Goal: Task Accomplishment & Management: Complete application form

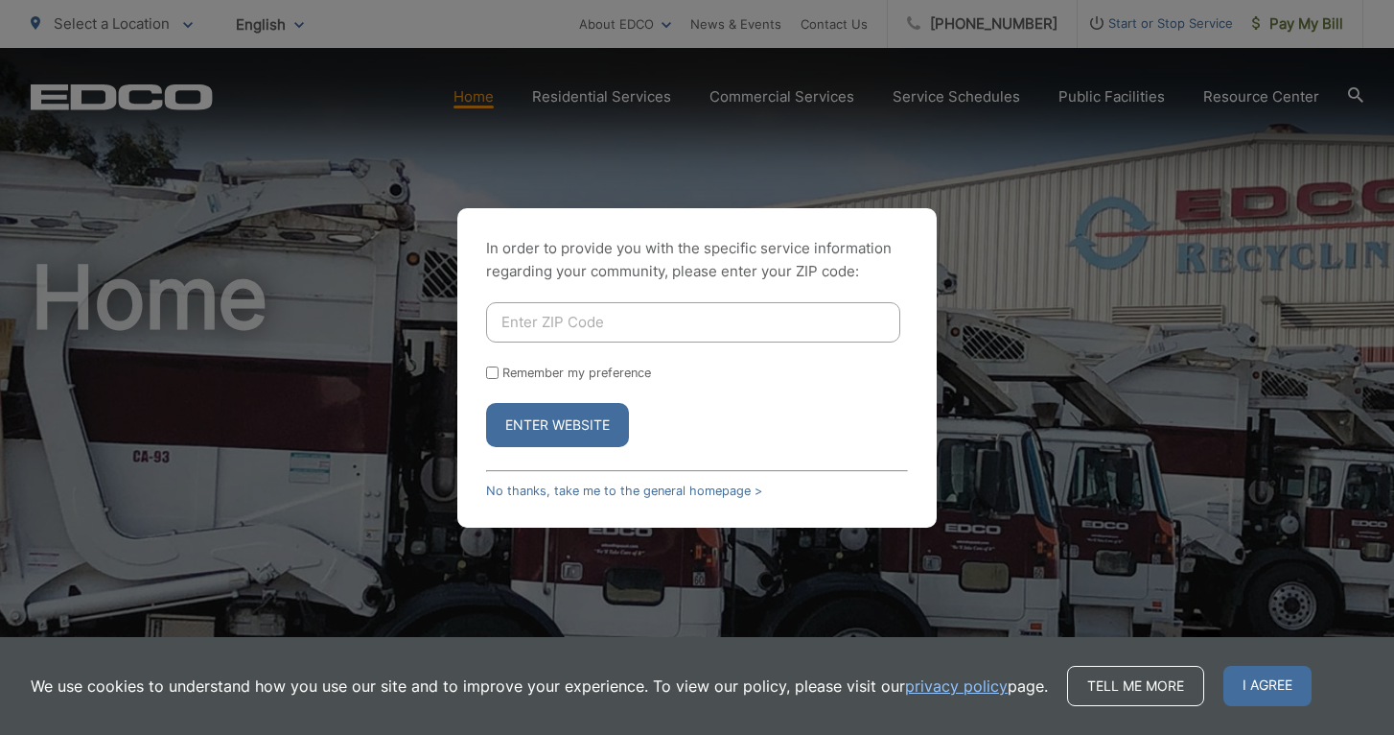
click at [573, 324] on input "Enter ZIP Code" at bounding box center [693, 322] width 414 height 40
type input "92024"
click at [486, 403] on button "Enter Website" at bounding box center [557, 425] width 143 height 44
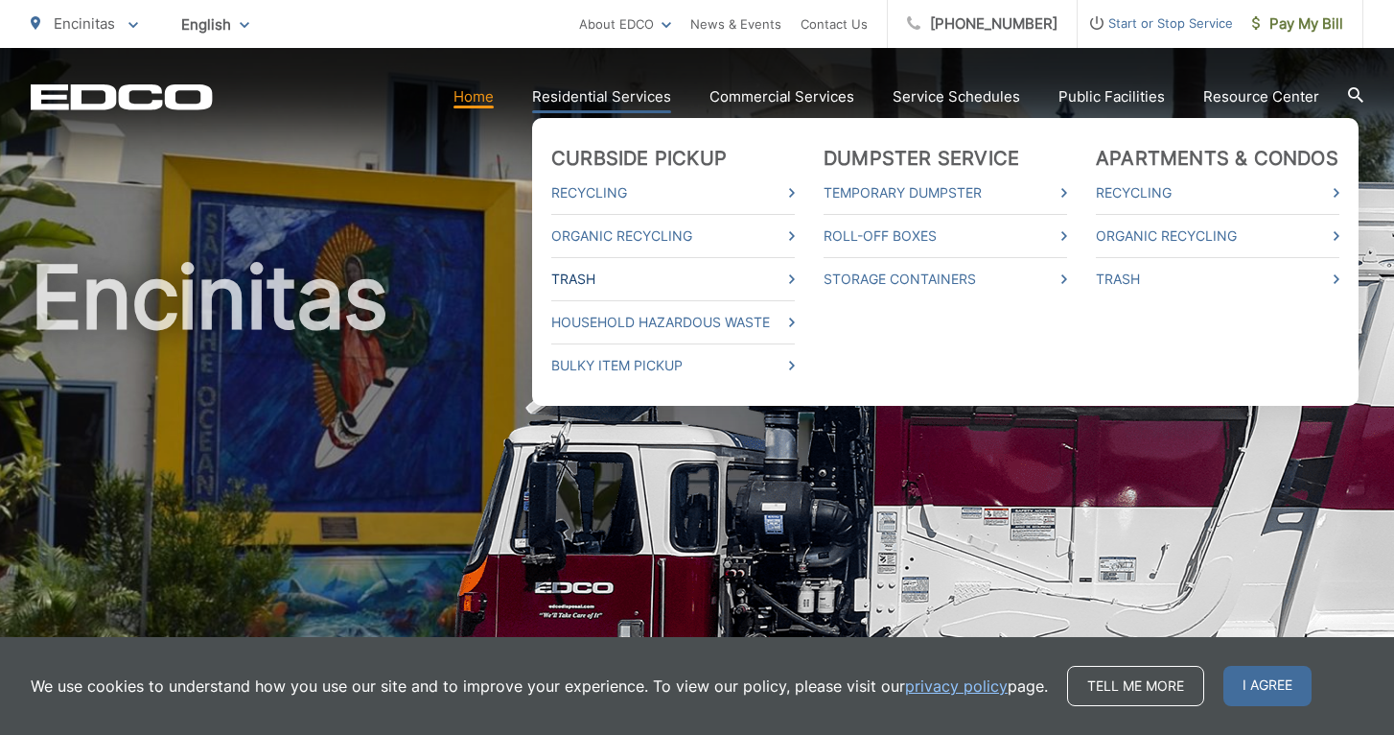
click at [593, 274] on link "Trash" at bounding box center [673, 279] width 244 height 23
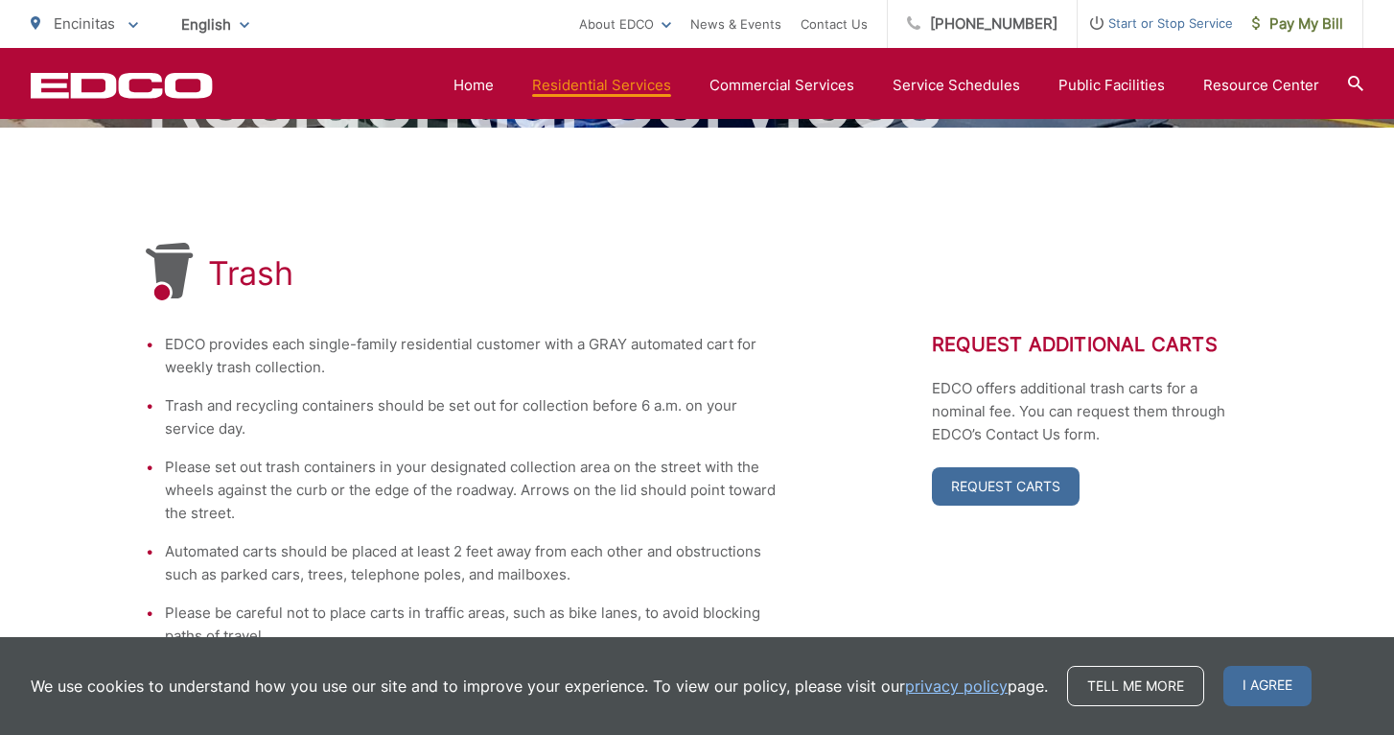
scroll to position [199, 0]
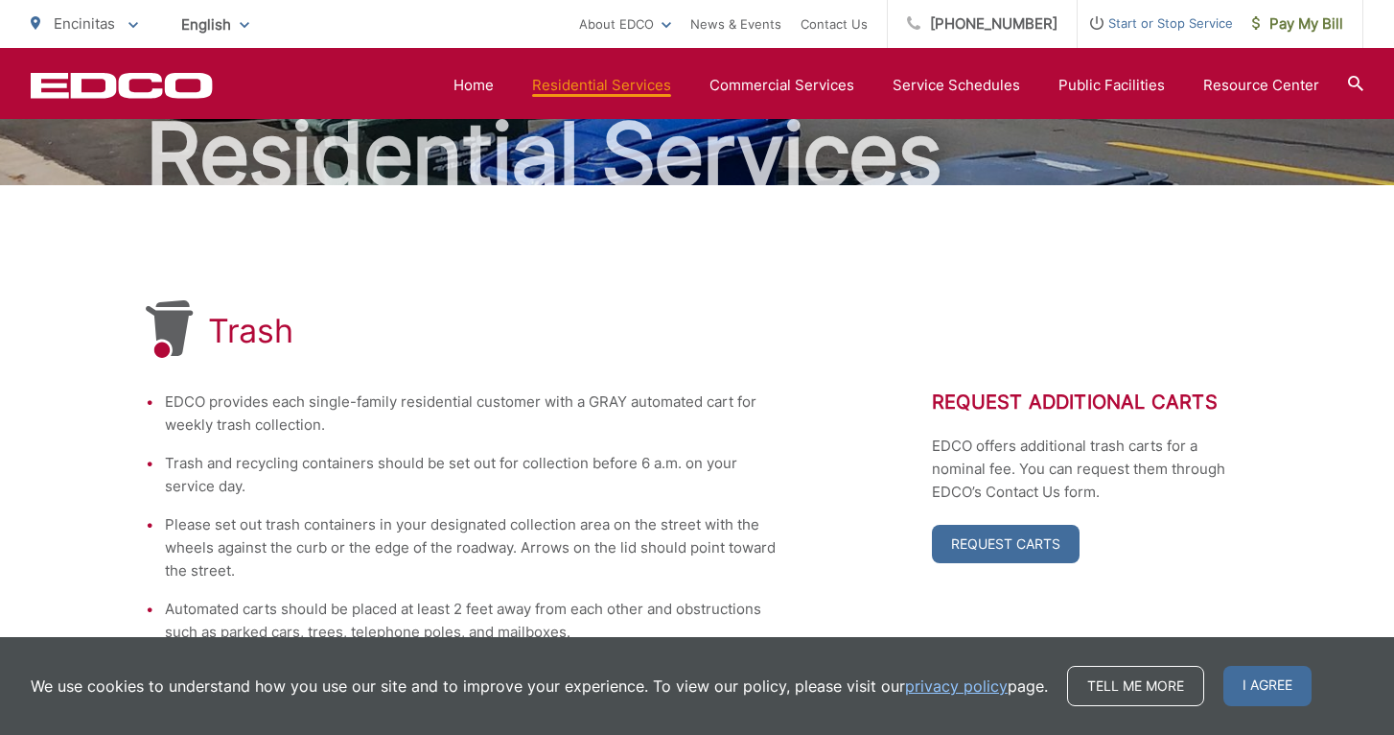
click at [601, 407] on li "EDCO provides each single-family residential customer with a GRAY automated car…" at bounding box center [472, 413] width 614 height 46
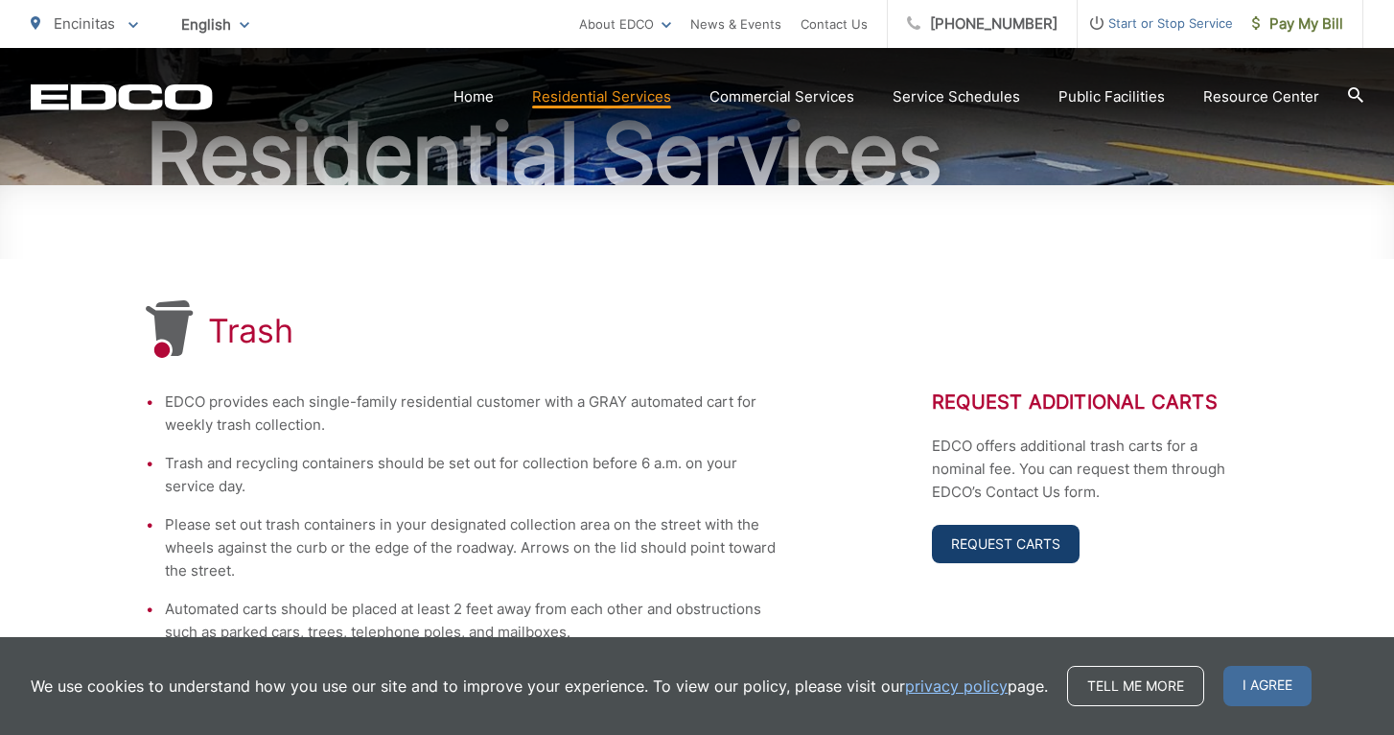
click at [972, 537] on link "Request Carts" at bounding box center [1006, 544] width 148 height 38
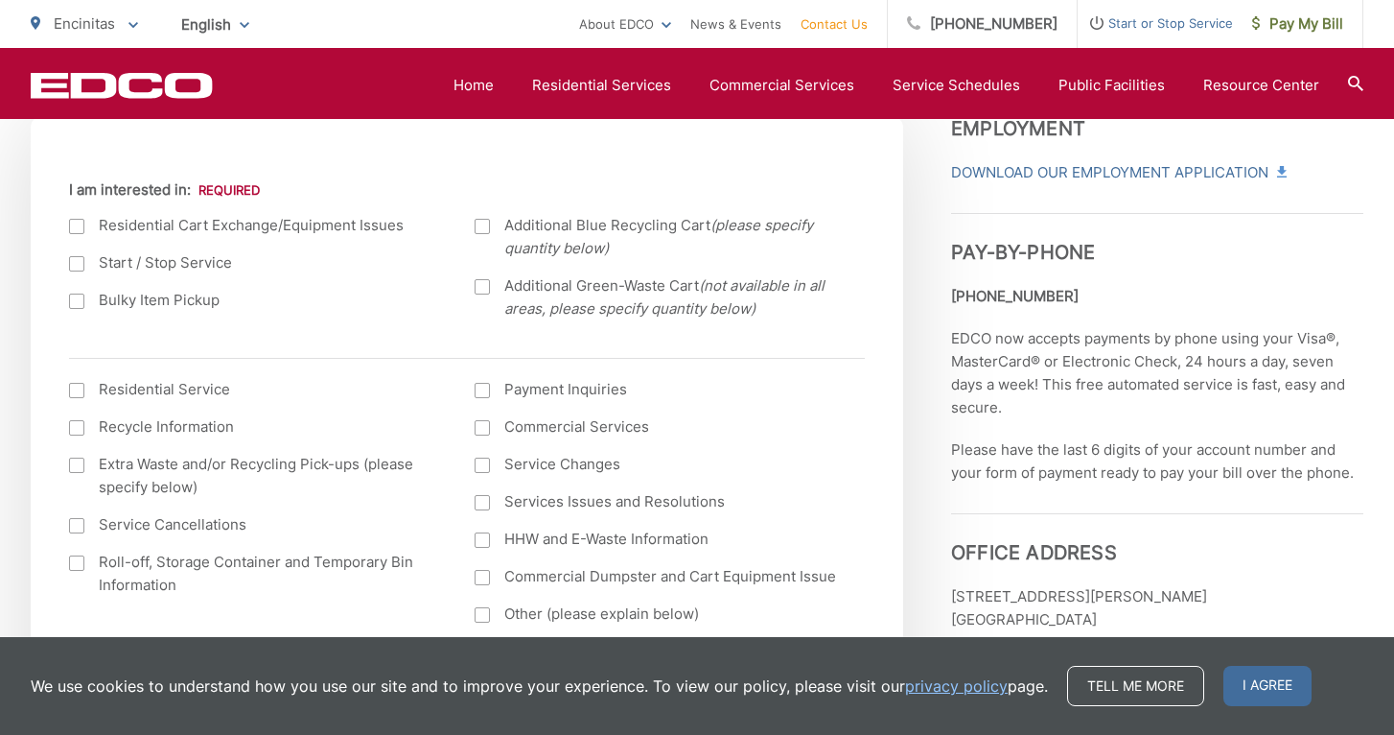
scroll to position [691, 0]
click at [81, 221] on div at bounding box center [76, 223] width 15 height 15
click at [0, 0] on input "I am interested in:" at bounding box center [0, 0] width 0 height 0
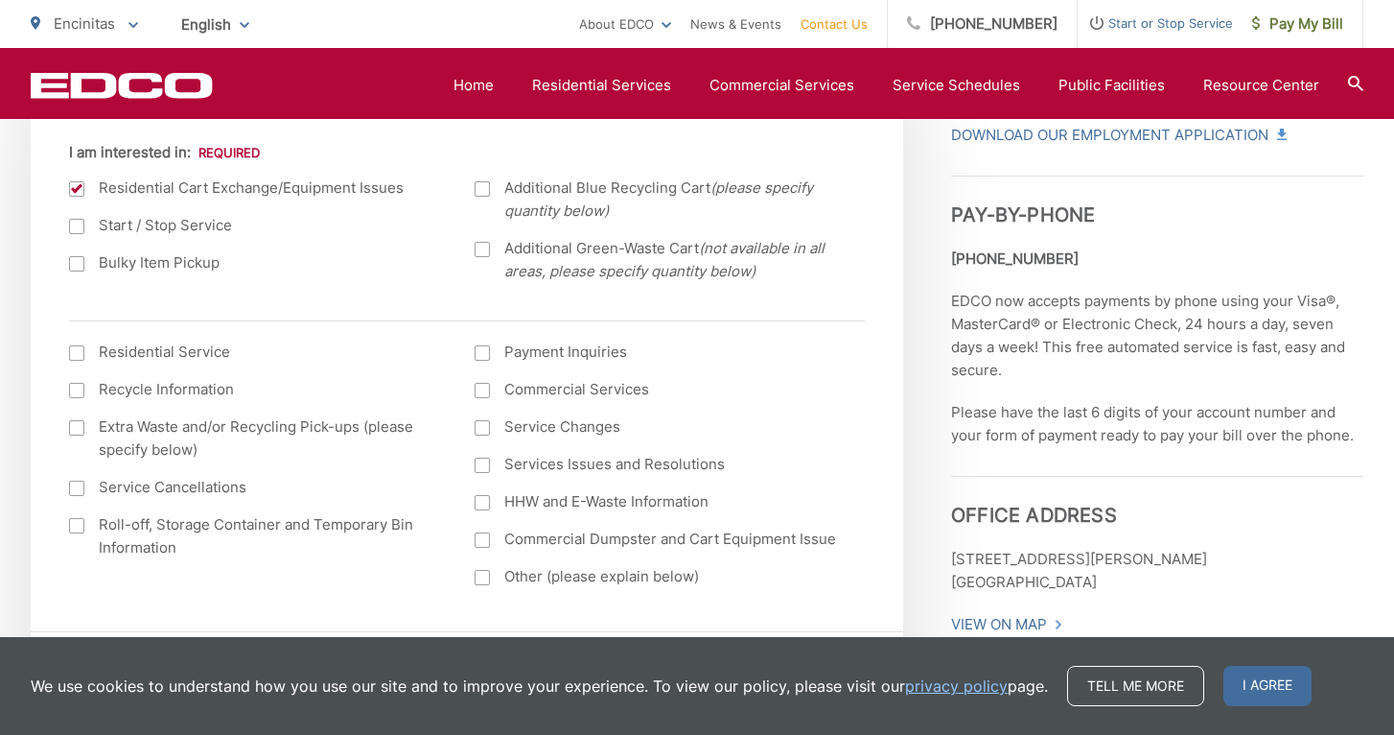
scroll to position [728, 0]
click at [76, 352] on div at bounding box center [76, 350] width 15 height 15
click at [0, 0] on input "I am interested in: (continued) *" at bounding box center [0, 0] width 0 height 0
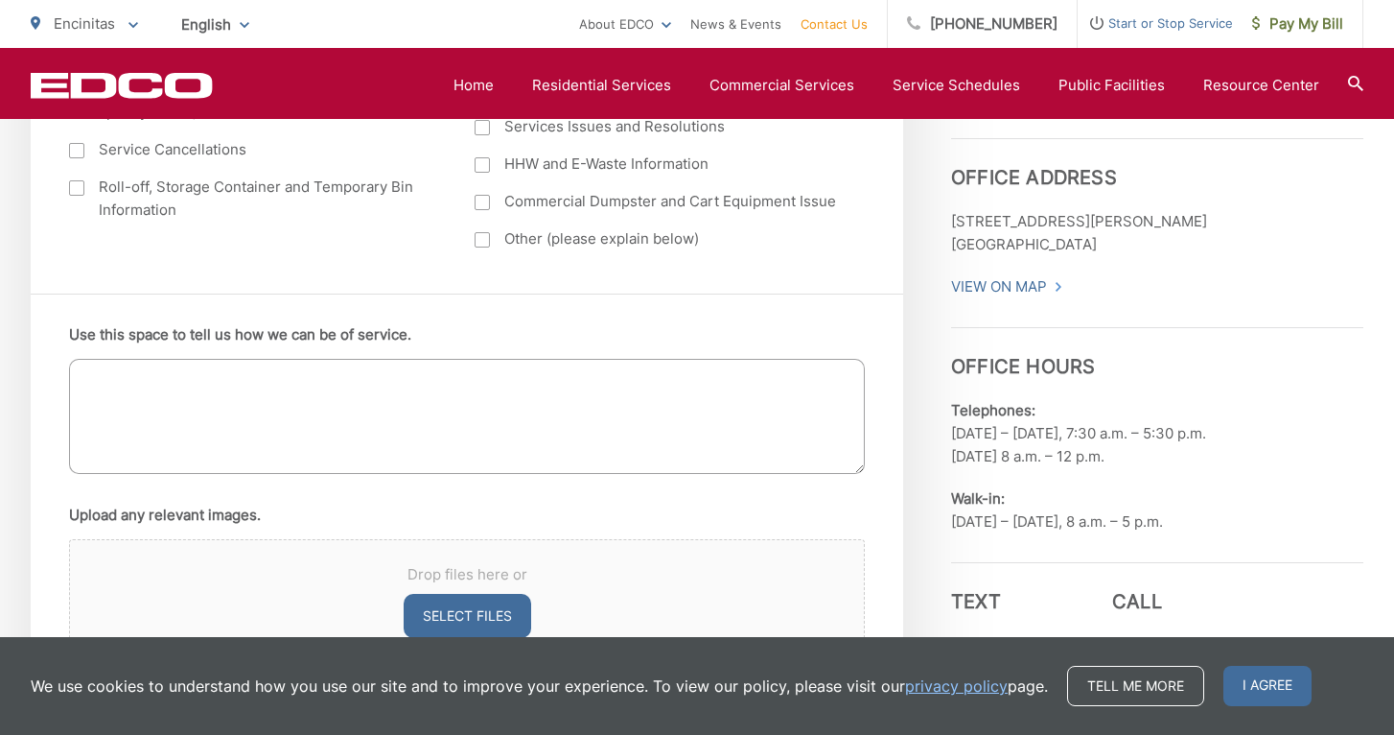
scroll to position [1065, 0]
click at [558, 371] on textarea "Use this space to tell us how we can be of service." at bounding box center [467, 415] width 796 height 115
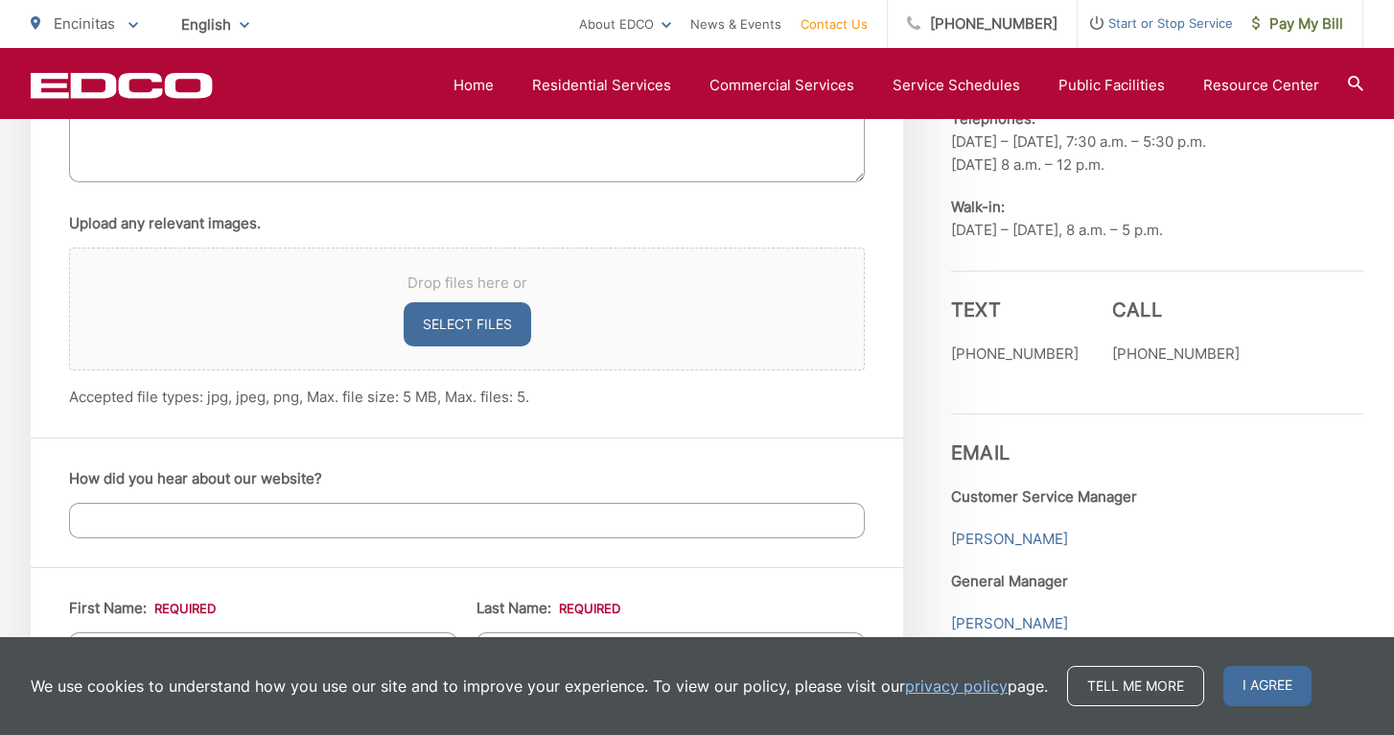
scroll to position [1360, 0]
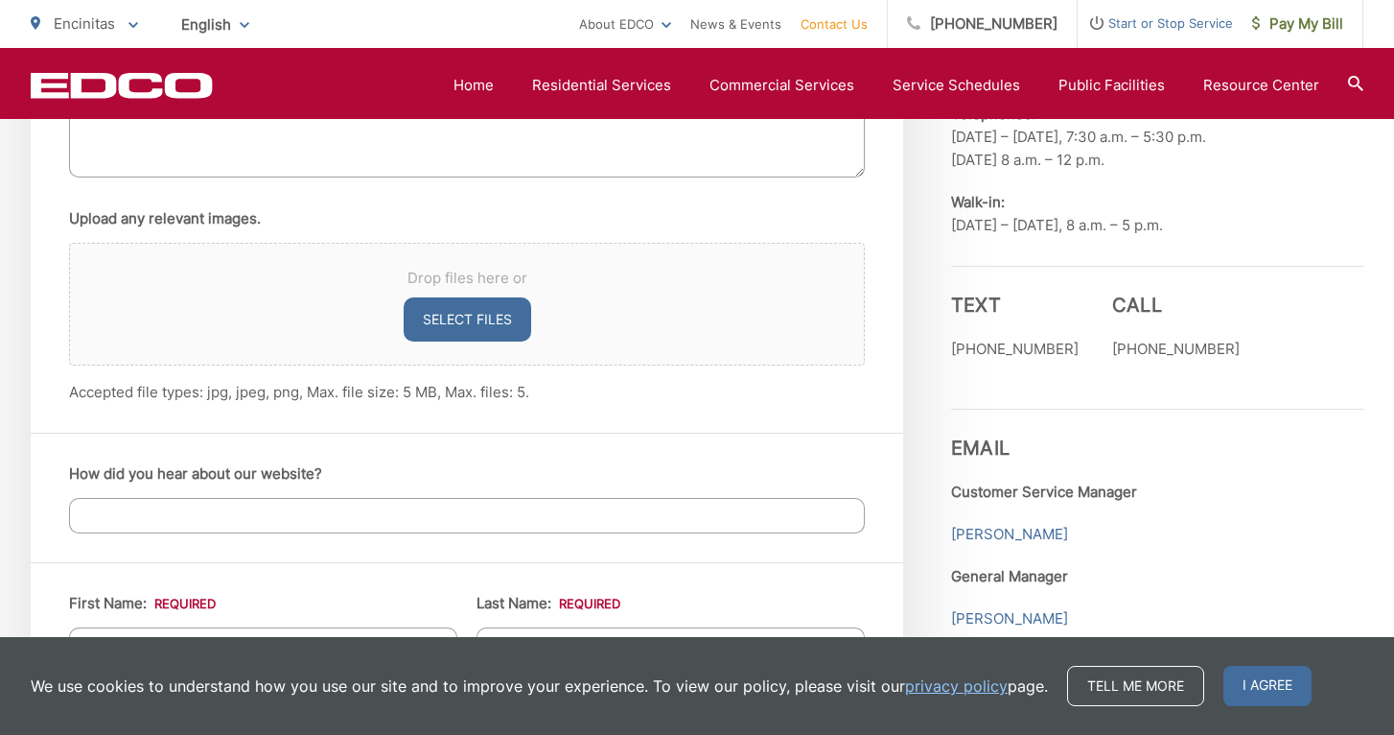
type textarea "my large trash container (brown) has a cracked top. Can I please do a free exch…"
click at [377, 511] on input "How did you hear about our website?" at bounding box center [467, 515] width 796 height 35
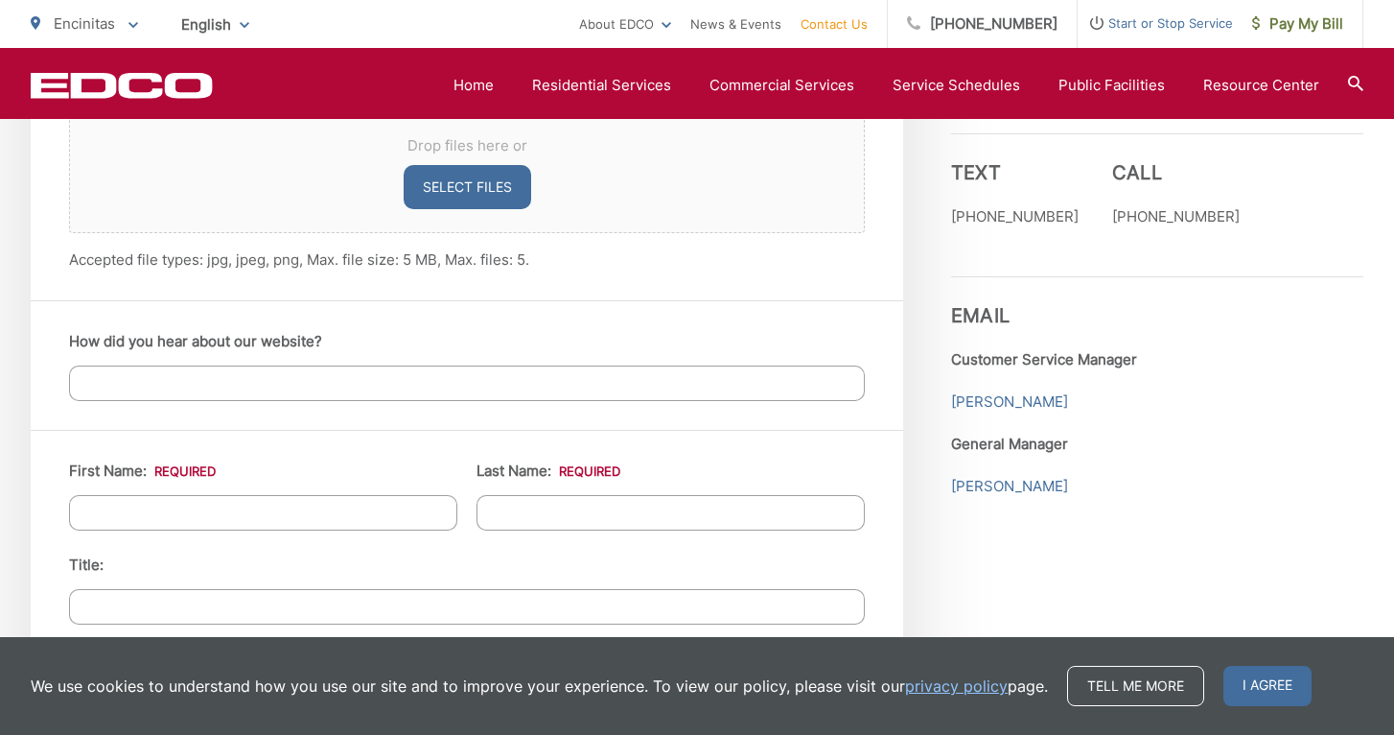
scroll to position [1501, 0]
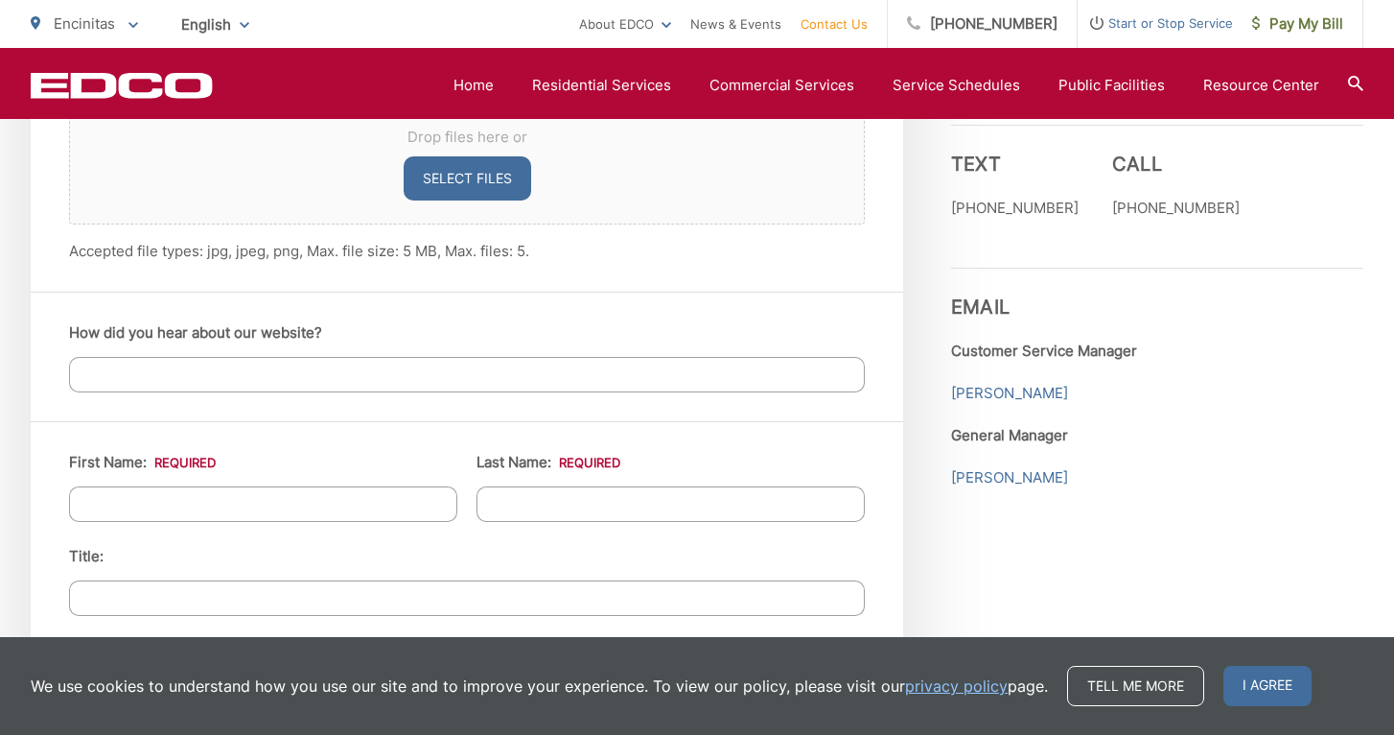
click at [370, 505] on input "First Name: *" at bounding box center [263, 503] width 388 height 35
type input "Donna"
type input "Hoffman"
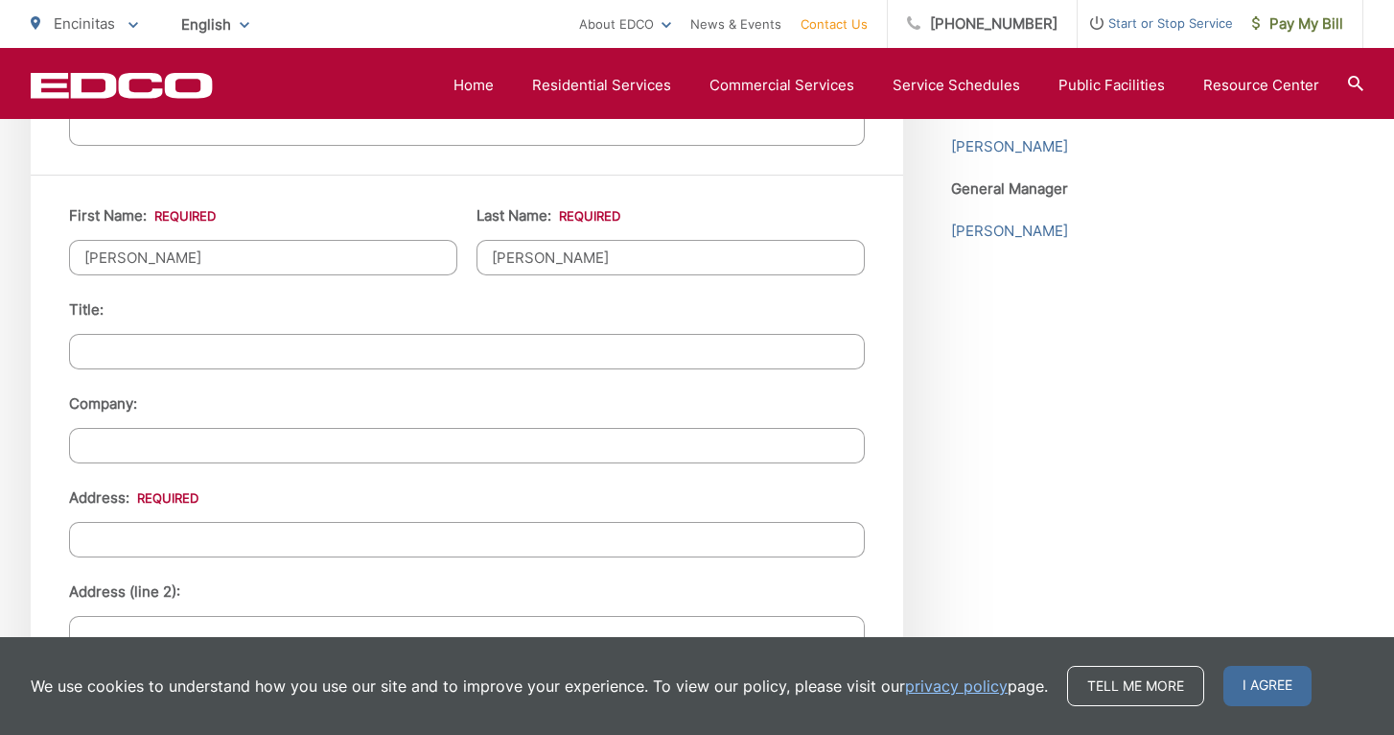
scroll to position [1748, 0]
click at [200, 536] on input "Address: *" at bounding box center [467, 538] width 796 height 35
type input "804 Dolphin Cir"
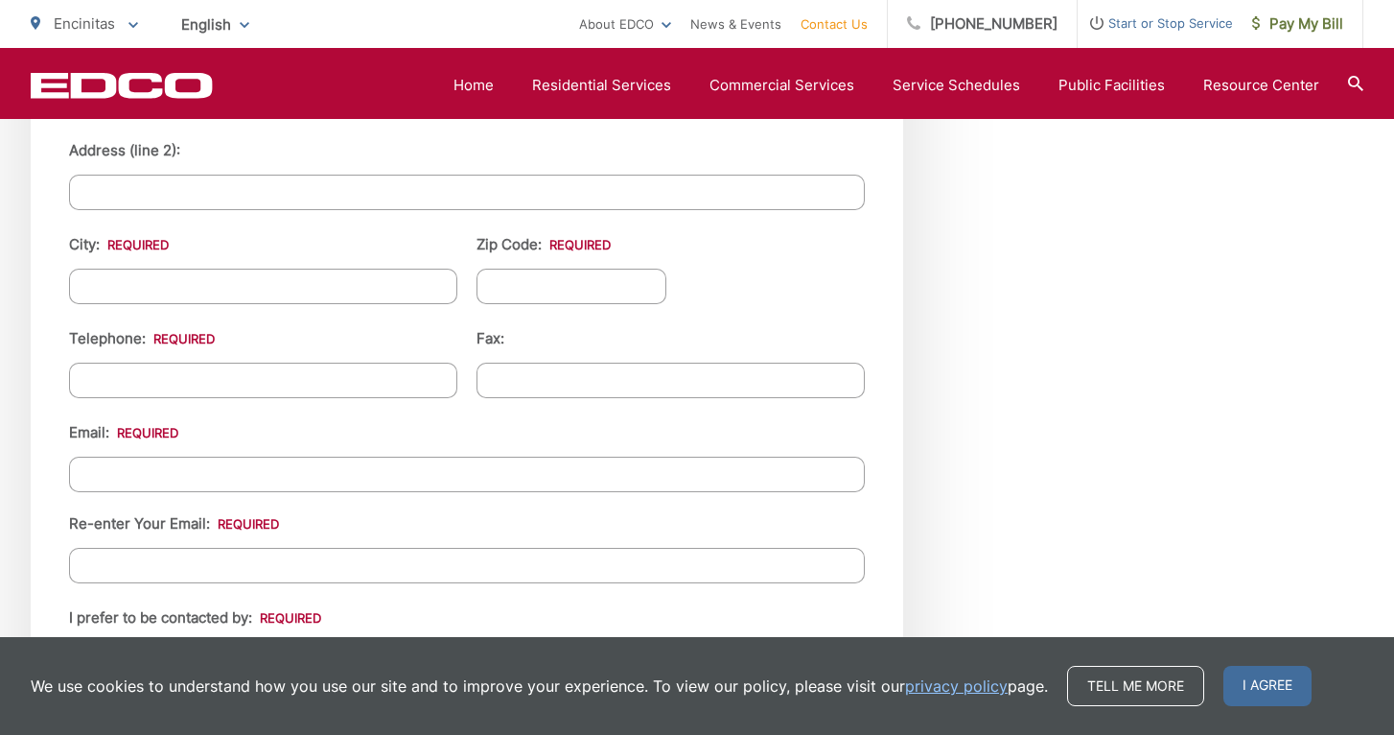
scroll to position [2198, 0]
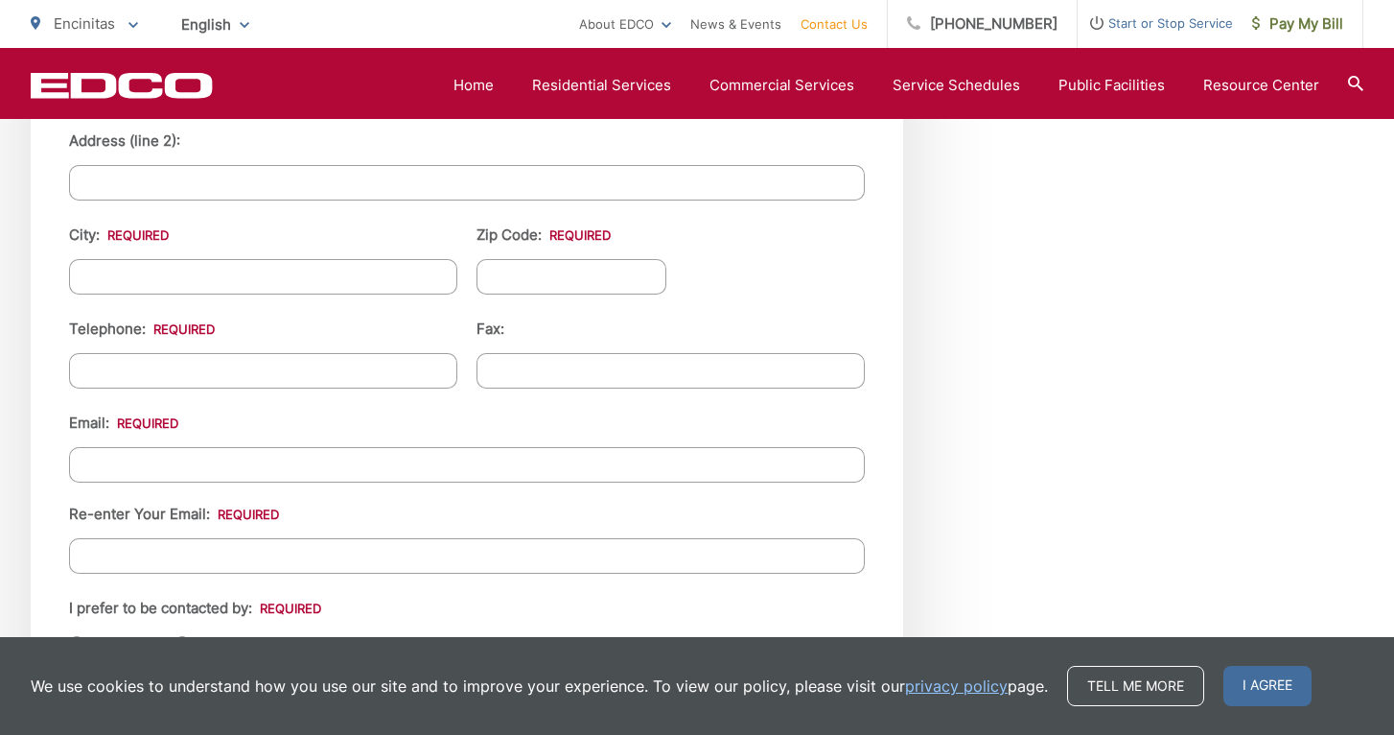
click at [146, 278] on input "City: *" at bounding box center [263, 276] width 388 height 35
type input "Encinitas"
type input "92024"
click at [103, 368] on input "(___) ___-____" at bounding box center [263, 370] width 388 height 35
type input "(951) 543-1260"
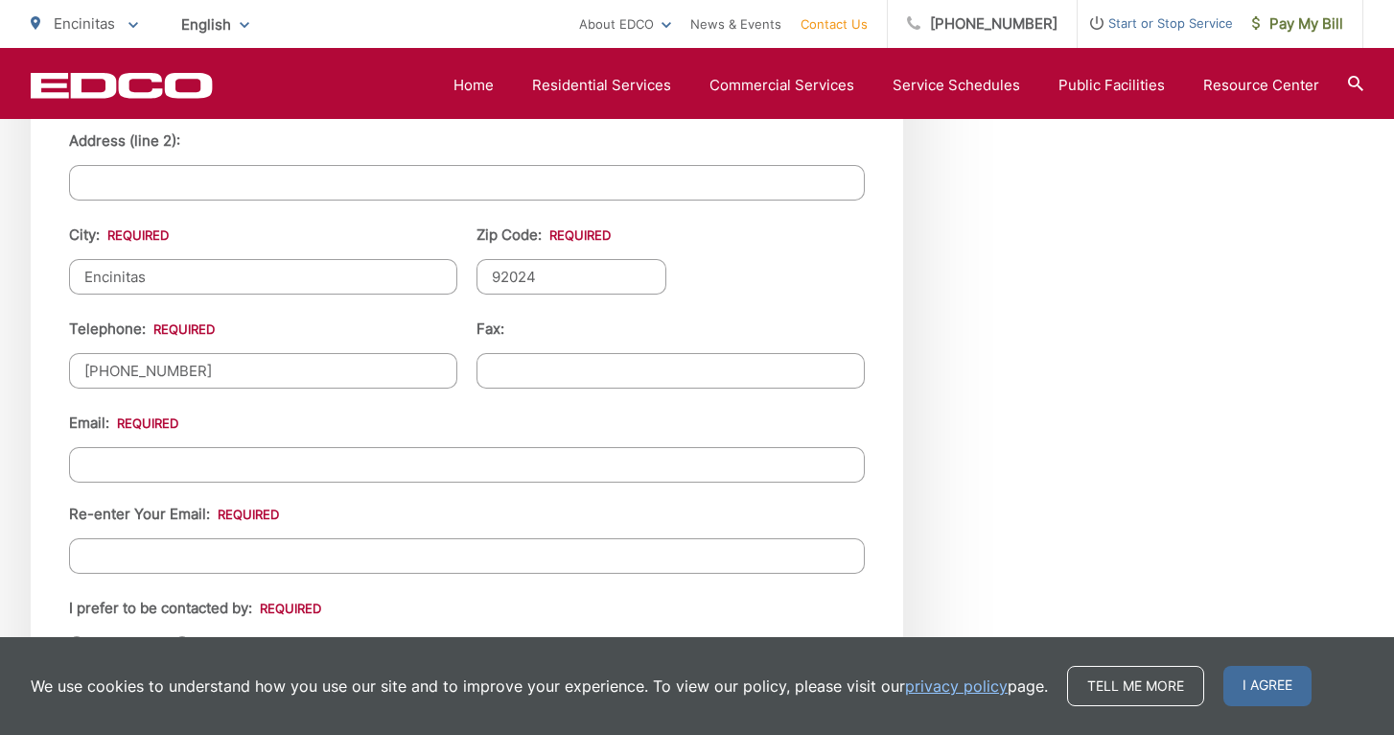
click at [94, 472] on input "Email *" at bounding box center [467, 464] width 796 height 35
type input "profhoff@gmail.com"
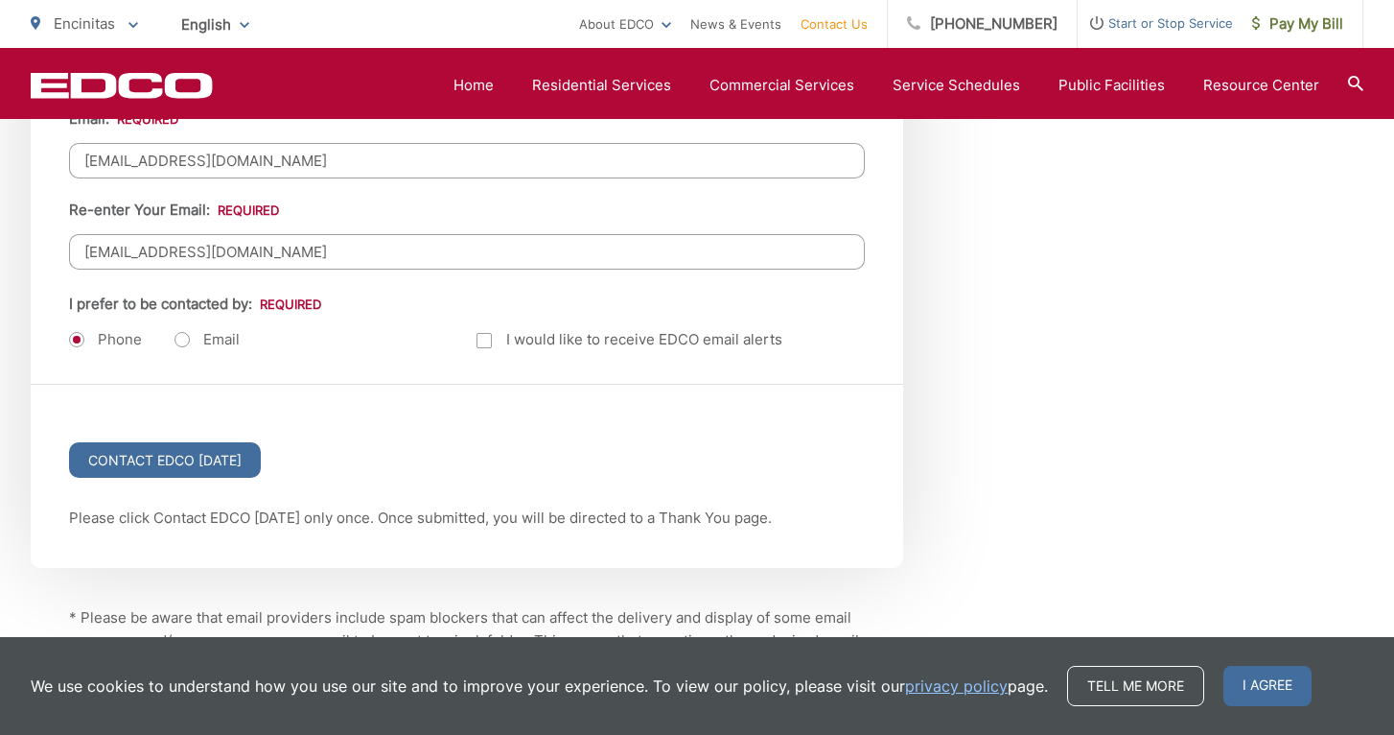
scroll to position [2508, 0]
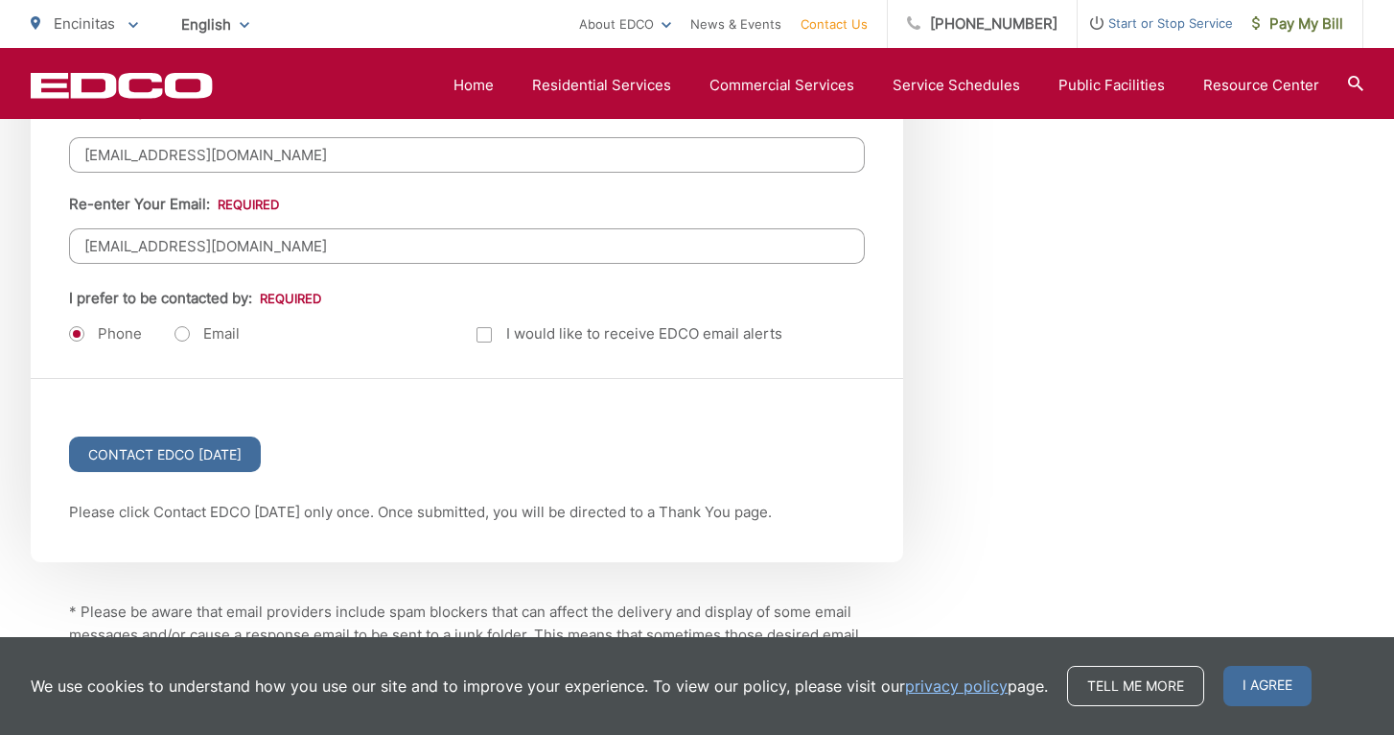
type input "profhoff@gmail.com"
click at [266, 380] on div "Contact EDCO Today" at bounding box center [467, 440] width 873 height 122
click at [184, 333] on label "Email" at bounding box center [207, 333] width 65 height 19
radio input "true"
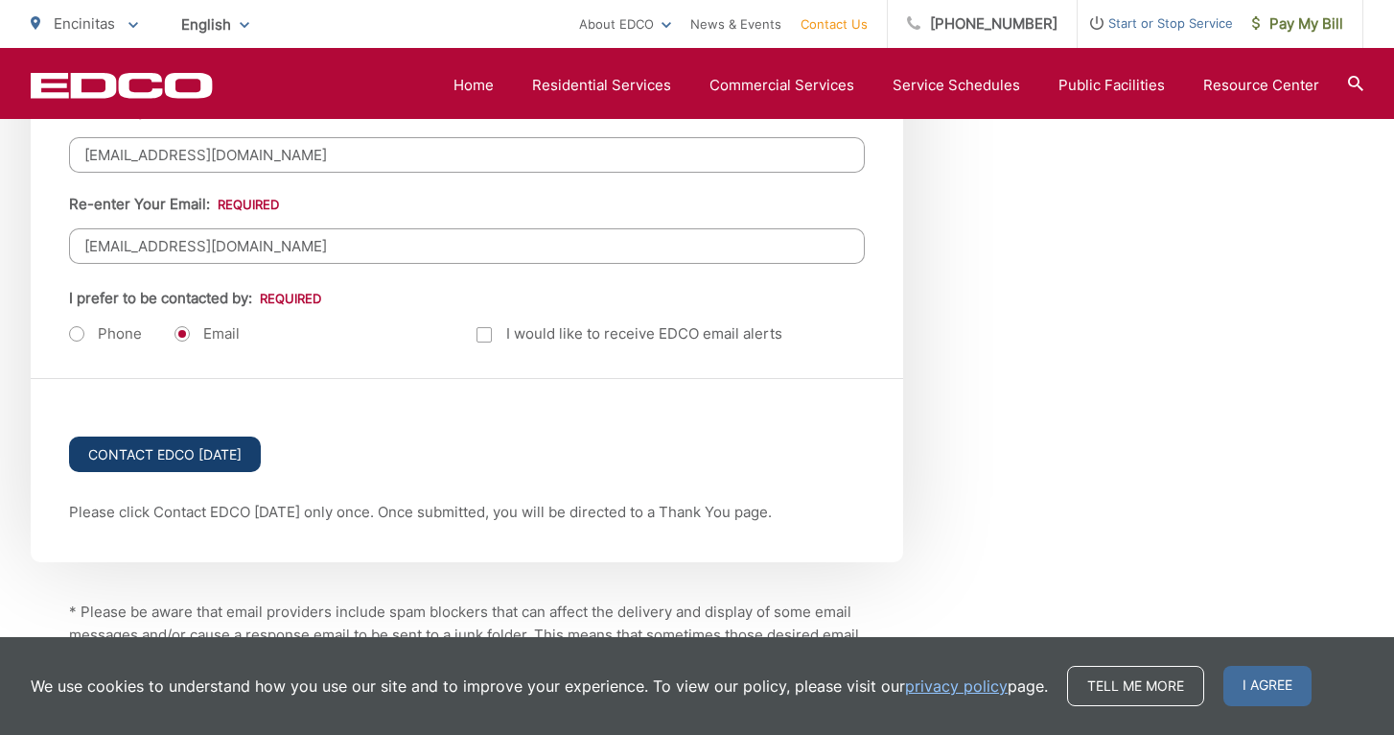
click at [165, 448] on input "Contact EDCO Today" at bounding box center [165, 453] width 192 height 35
